Goal: Information Seeking & Learning: Learn about a topic

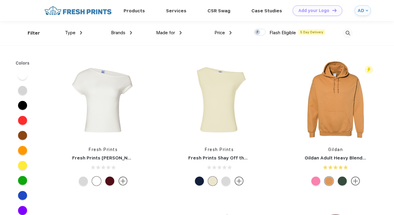
scroll to position [0, 0]
click at [86, 39] on div "Brands Most Popular Brands Moleskine Hydroflask Marine Layer S'well [PERSON_NAM…" at bounding box center [107, 33] width 50 height 24
click at [80, 32] on img at bounding box center [81, 33] width 2 height 4
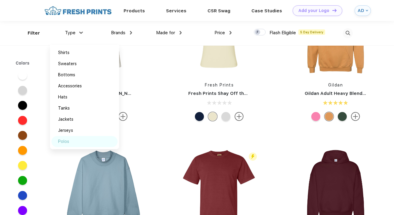
scroll to position [15, 0]
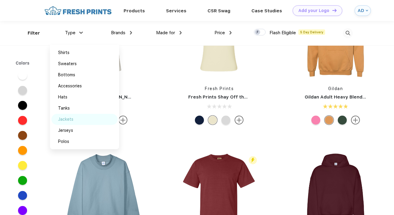
click at [78, 120] on img at bounding box center [80, 119] width 5 height 3
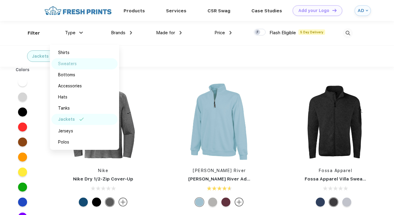
click at [75, 63] on div "Sweaters" at bounding box center [67, 64] width 19 height 6
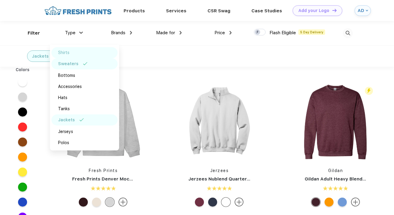
click at [72, 53] on div "Shirts" at bounding box center [84, 52] width 66 height 11
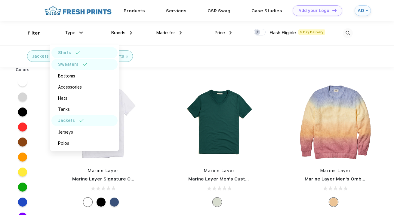
click at [86, 65] on img at bounding box center [85, 64] width 5 height 3
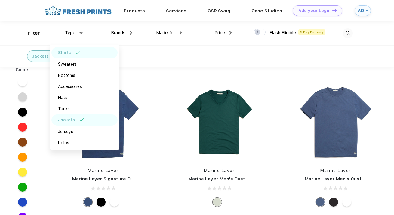
click at [83, 53] on div "Shirts" at bounding box center [84, 52] width 66 height 11
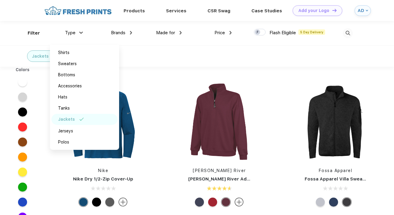
click at [170, 44] on div "Made for Unisex Women Men Youth" at bounding box center [157, 33] width 50 height 24
